Goal: Information Seeking & Learning: Learn about a topic

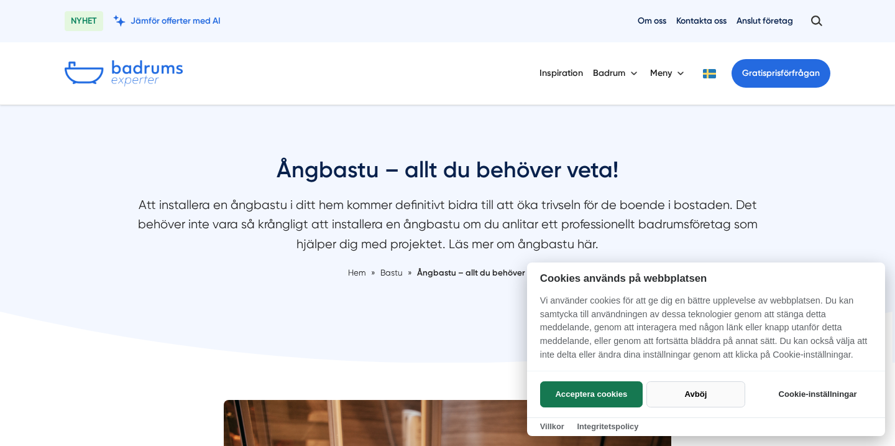
click at [699, 395] on button "Avböj" at bounding box center [696, 394] width 99 height 26
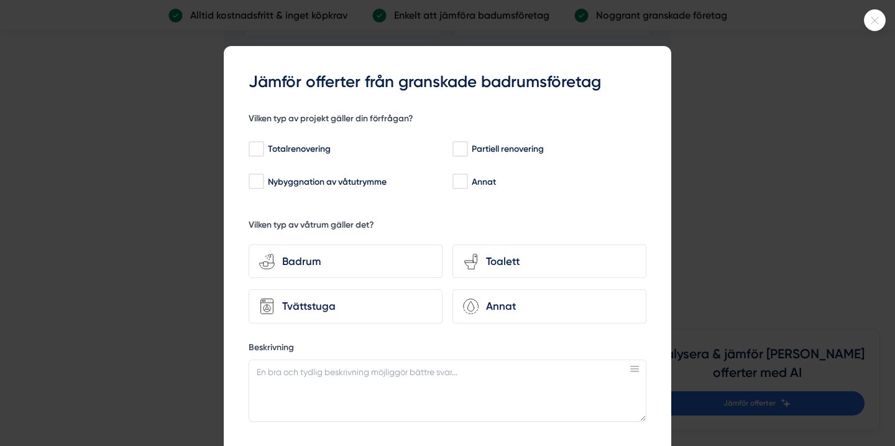
scroll to position [3200, 0]
click at [877, 20] on icon at bounding box center [875, 20] width 21 height 7
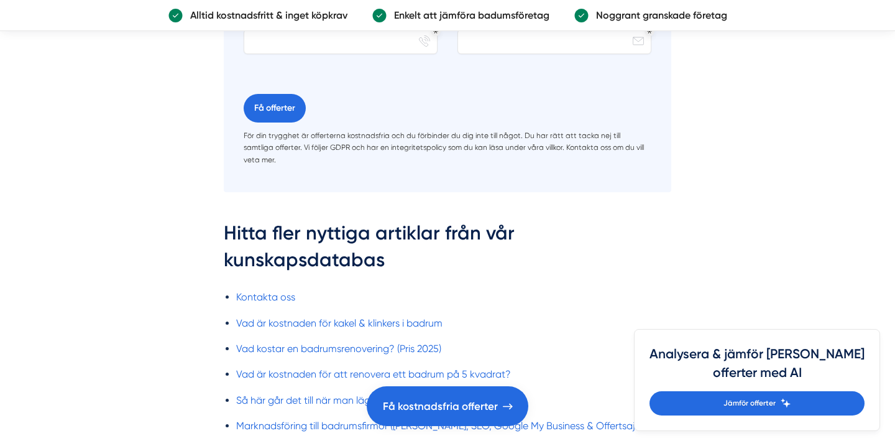
scroll to position [3638, 0]
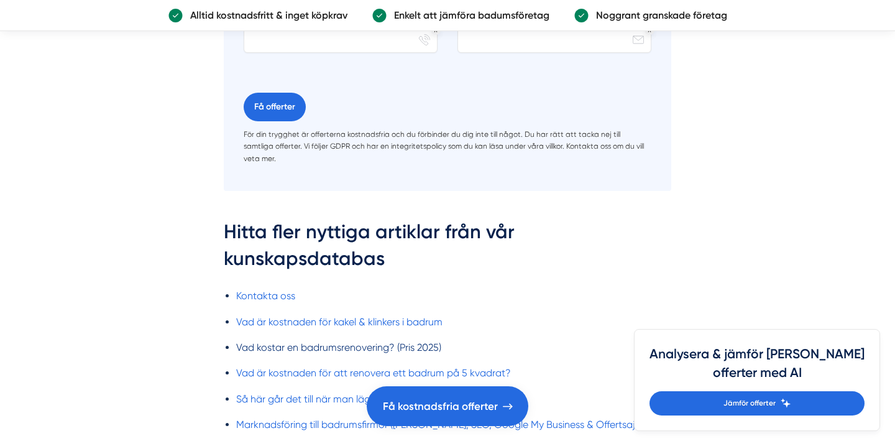
click at [362, 341] on link "Vad kostar en badrumsrenovering? (Pris 2025)" at bounding box center [338, 347] width 205 height 12
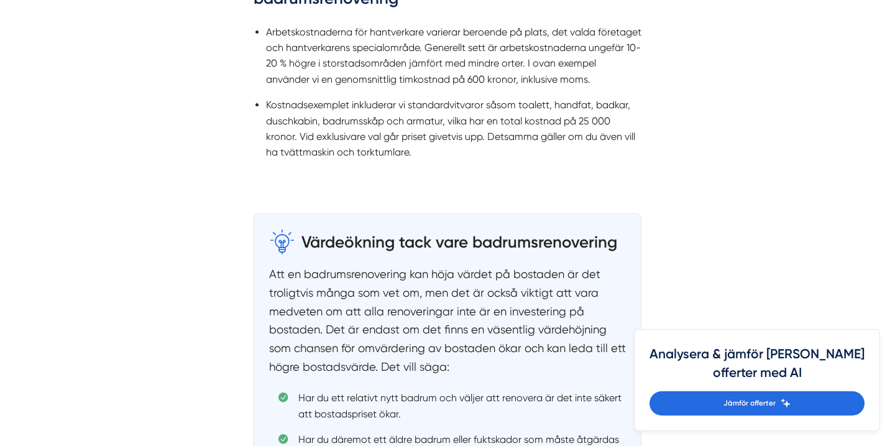
scroll to position [1557, 0]
